Goal: Find specific page/section: Find specific page/section

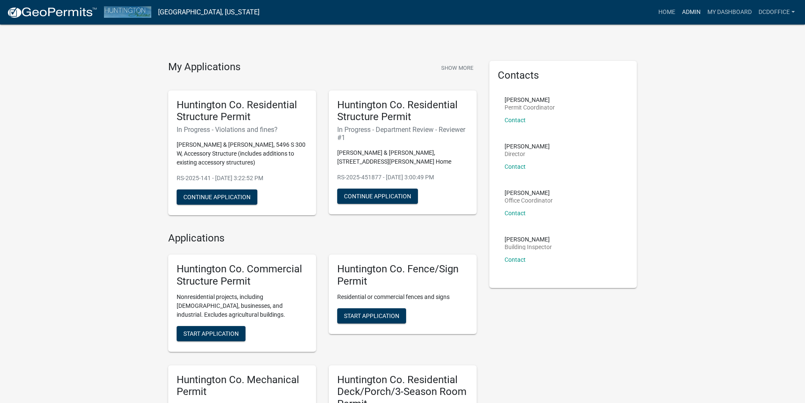
click at [686, 8] on link "Admin" at bounding box center [690, 12] width 25 height 16
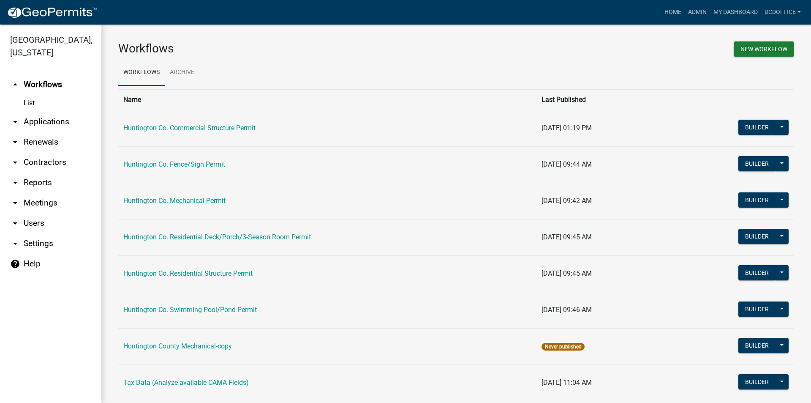
click at [44, 117] on link "arrow_drop_down Applications" at bounding box center [50, 122] width 101 height 20
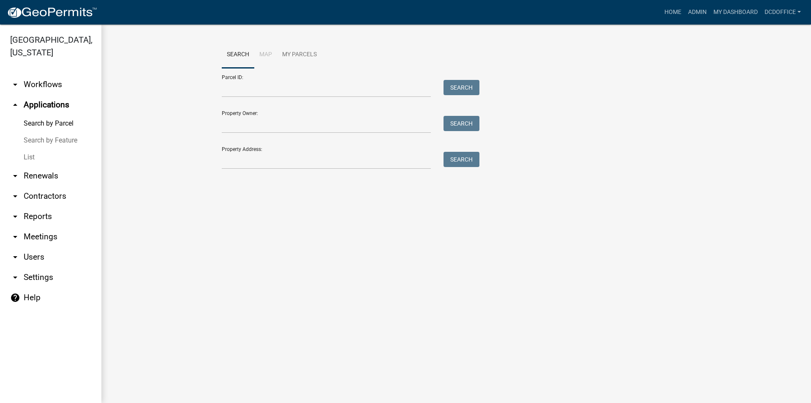
click at [35, 155] on link "List" at bounding box center [50, 157] width 101 height 17
